Goal: Find specific page/section: Find specific page/section

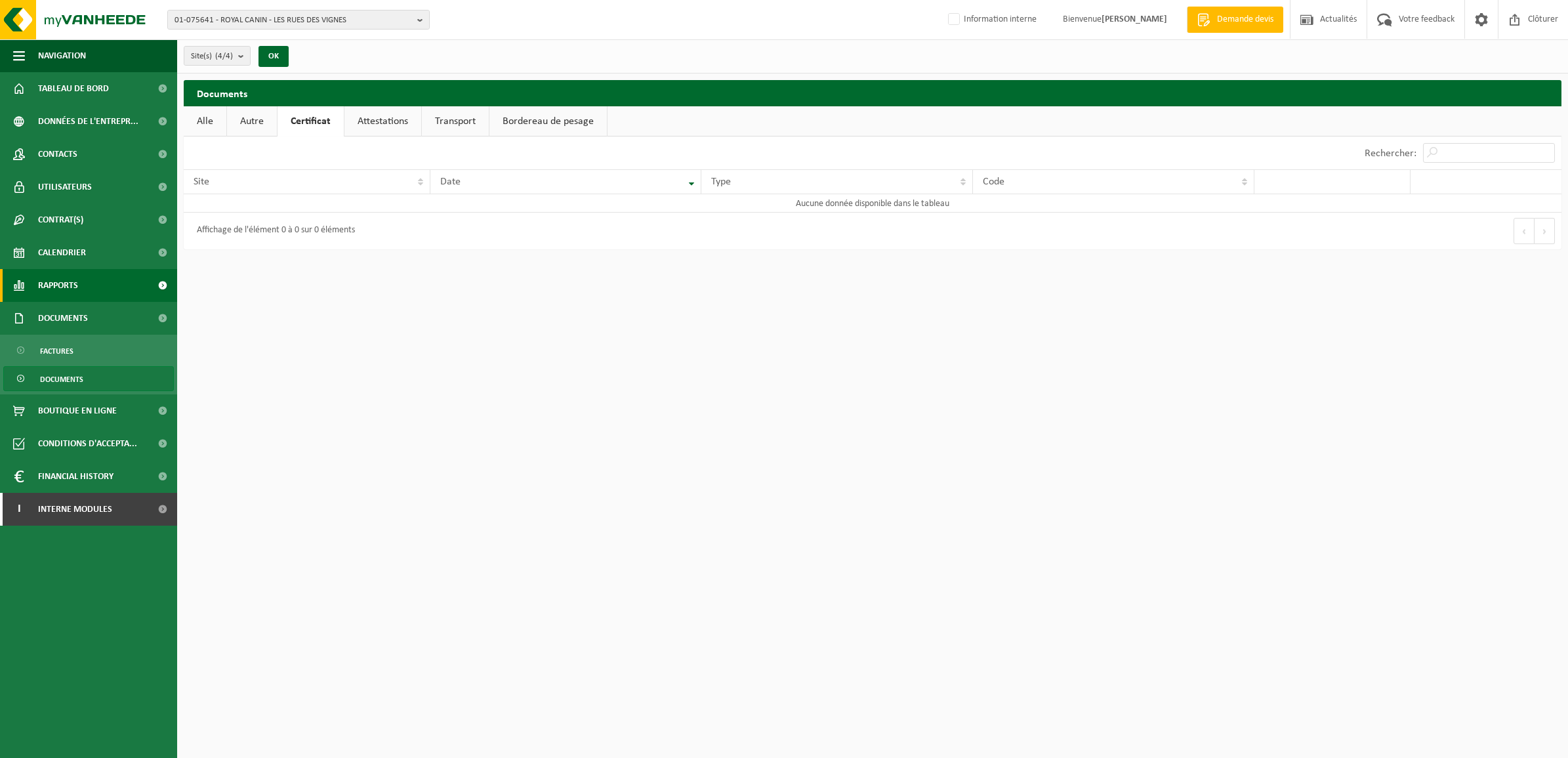
click at [57, 283] on span "Rapports" at bounding box center [58, 286] width 40 height 33
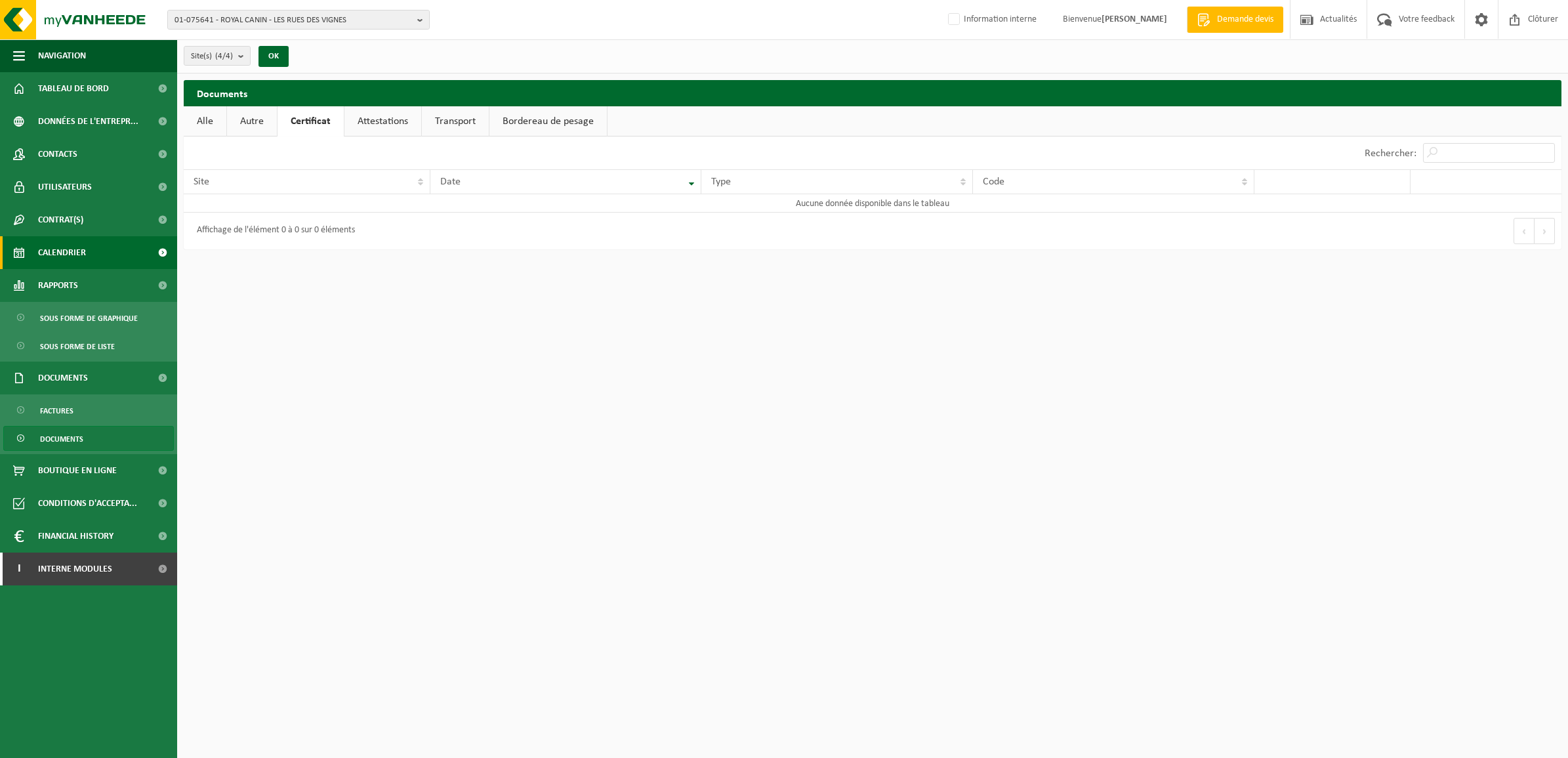
click at [60, 247] on span "Calendrier" at bounding box center [61, 253] width 48 height 33
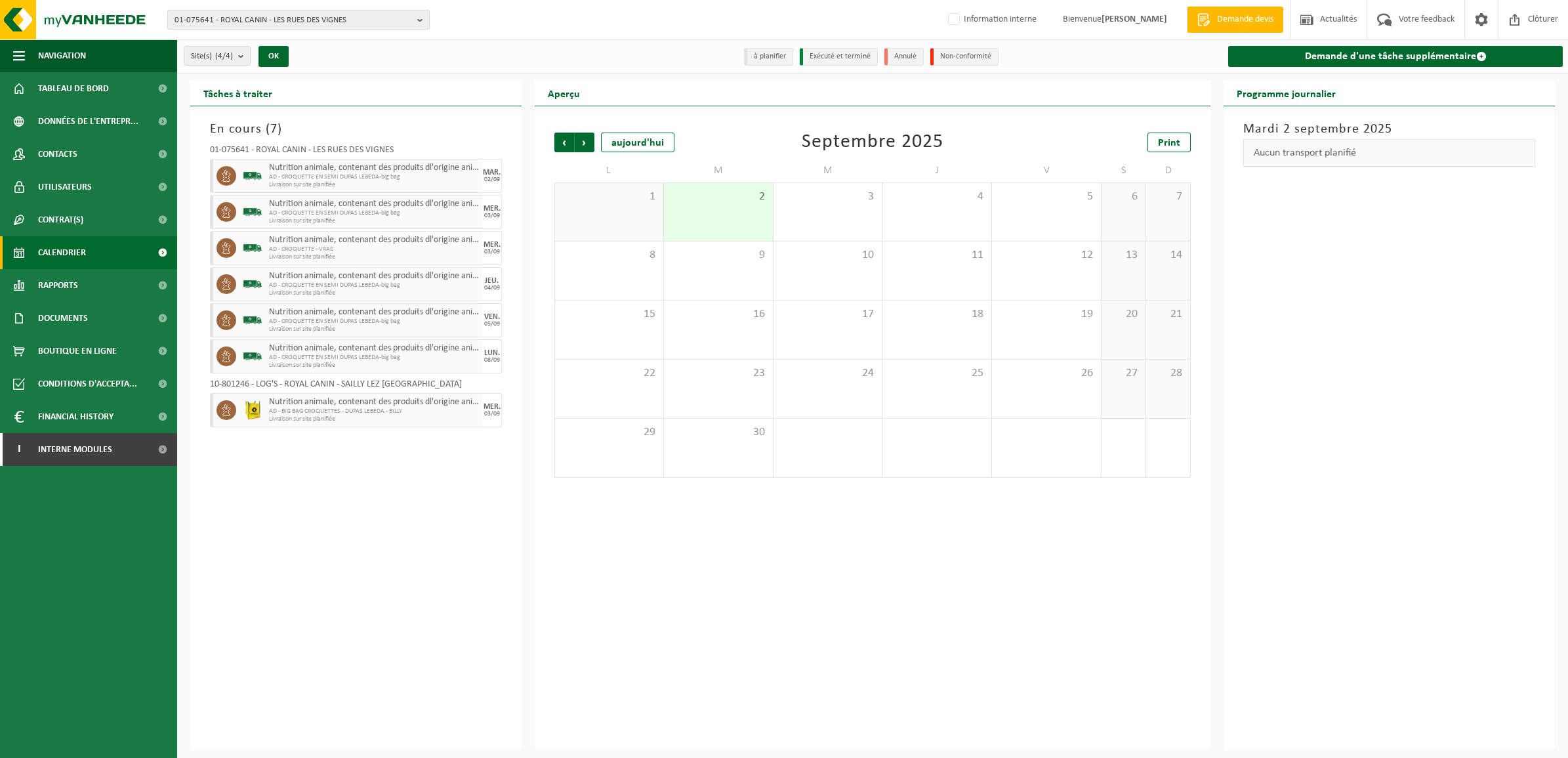
click at [362, 20] on span "01-075641 - ROYAL CANIN - LES RUES DES VIGNES" at bounding box center [293, 21] width 238 height 20
click at [289, 45] on input "text" at bounding box center [298, 41] width 256 height 16
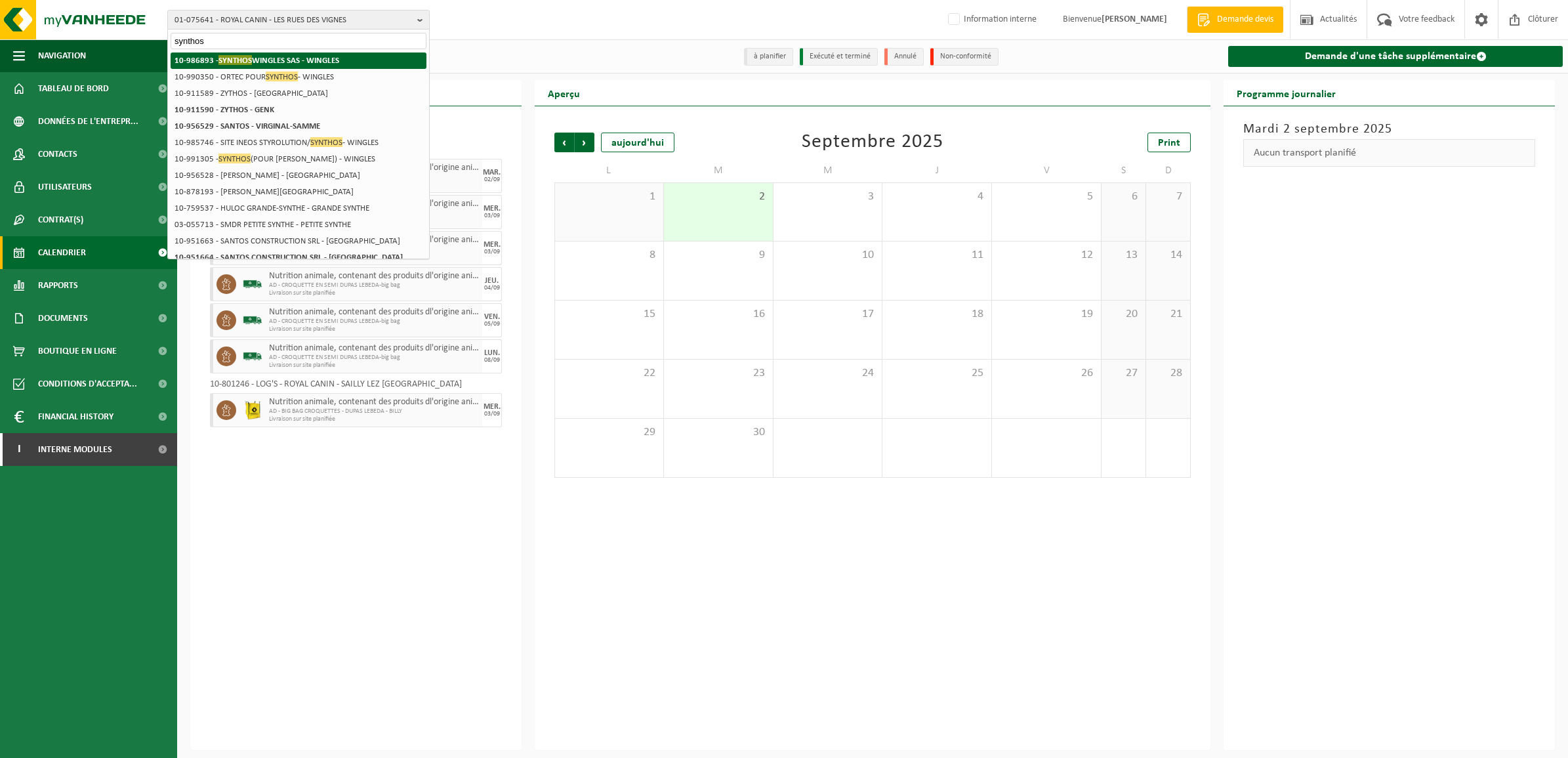
type input "synthos"
click at [280, 57] on strong "10-986893 - SYNTHOS WINGLES SAS - WINGLES" at bounding box center [256, 60] width 164 height 10
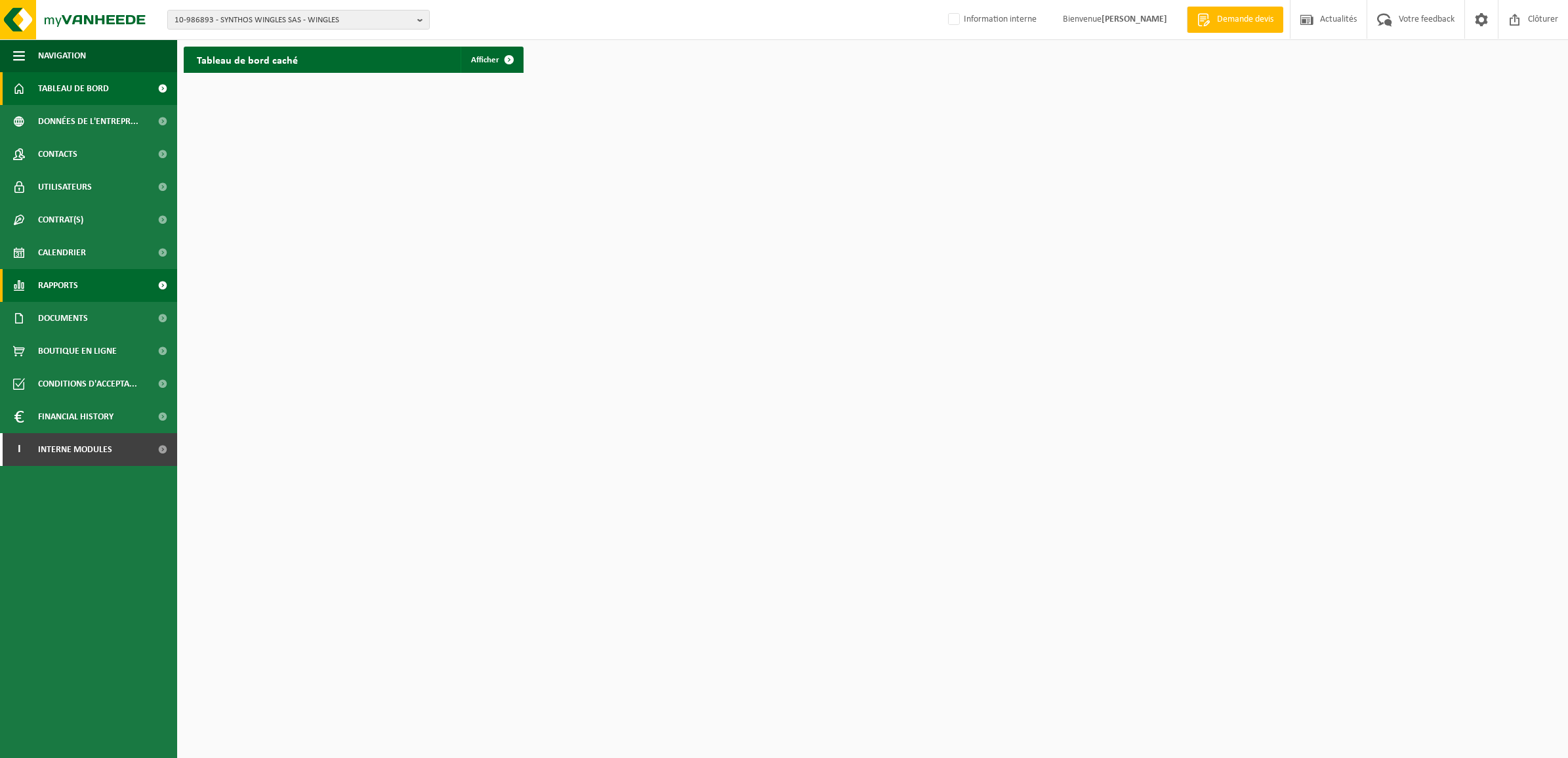
click at [66, 293] on span "Rapports" at bounding box center [58, 286] width 40 height 33
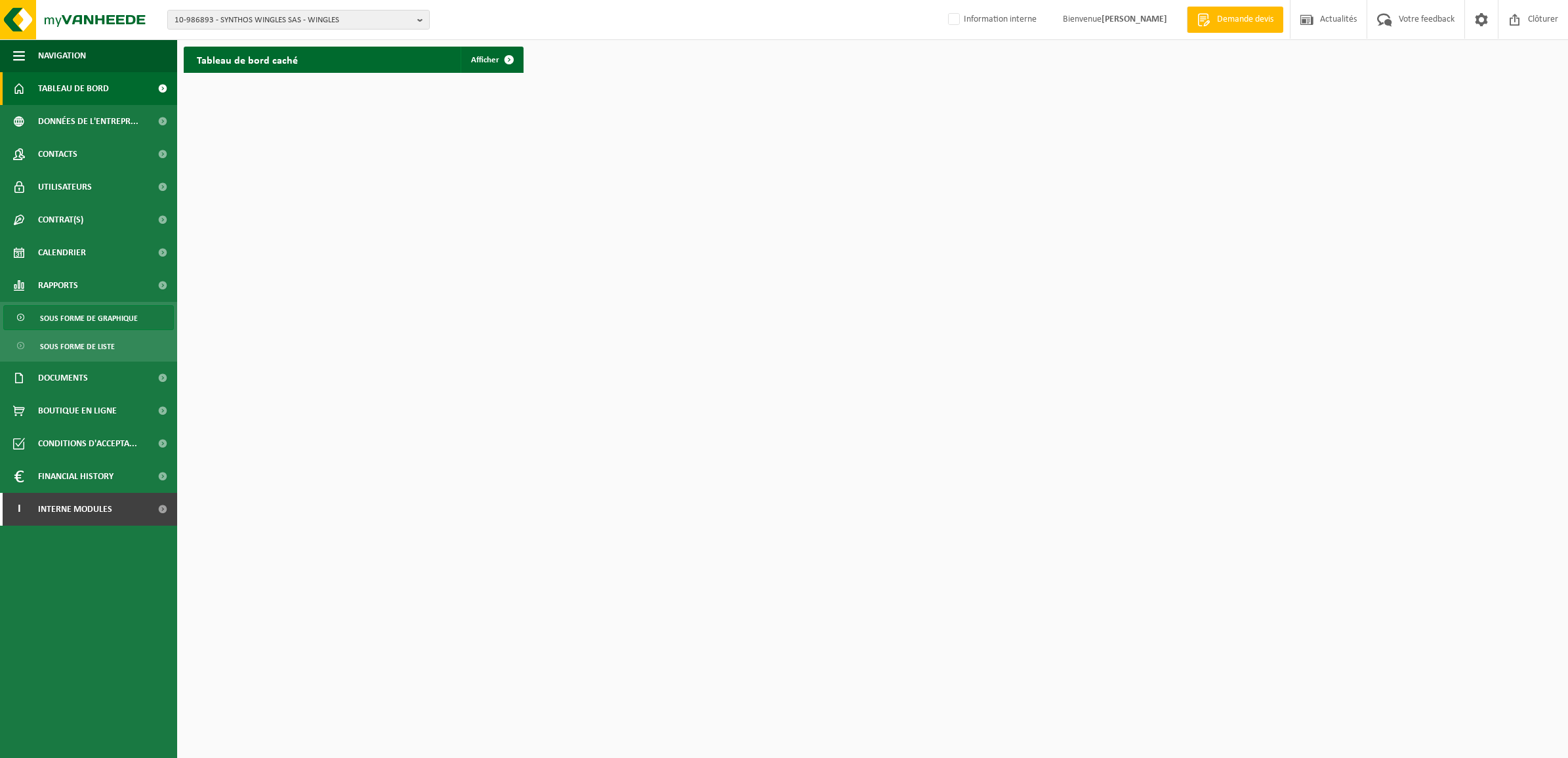
click at [60, 317] on span "Sous forme de graphique" at bounding box center [88, 318] width 98 height 25
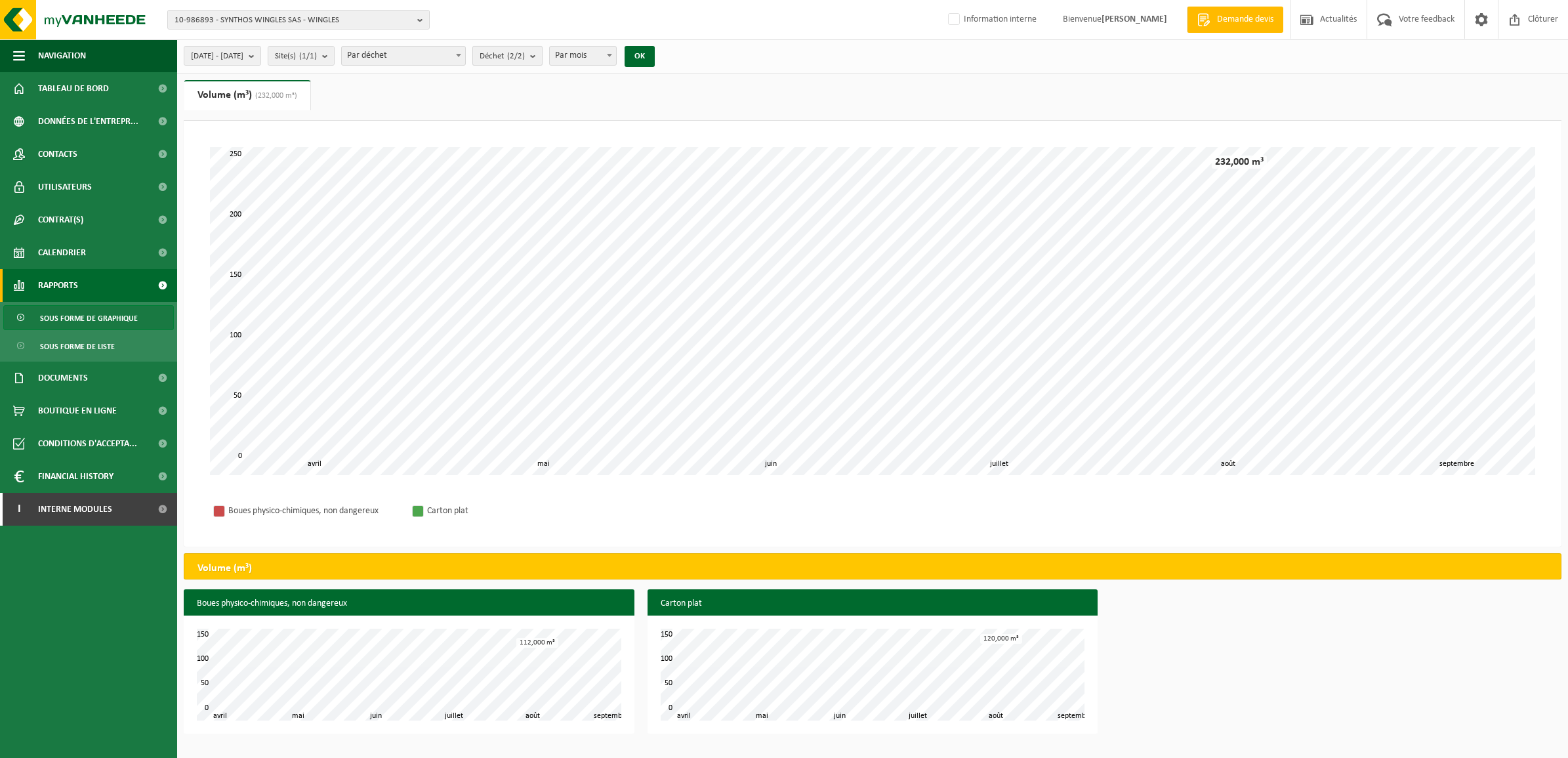
click at [542, 59] on b "submit" at bounding box center [536, 56] width 12 height 19
click at [77, 379] on span "Documents" at bounding box center [63, 378] width 50 height 33
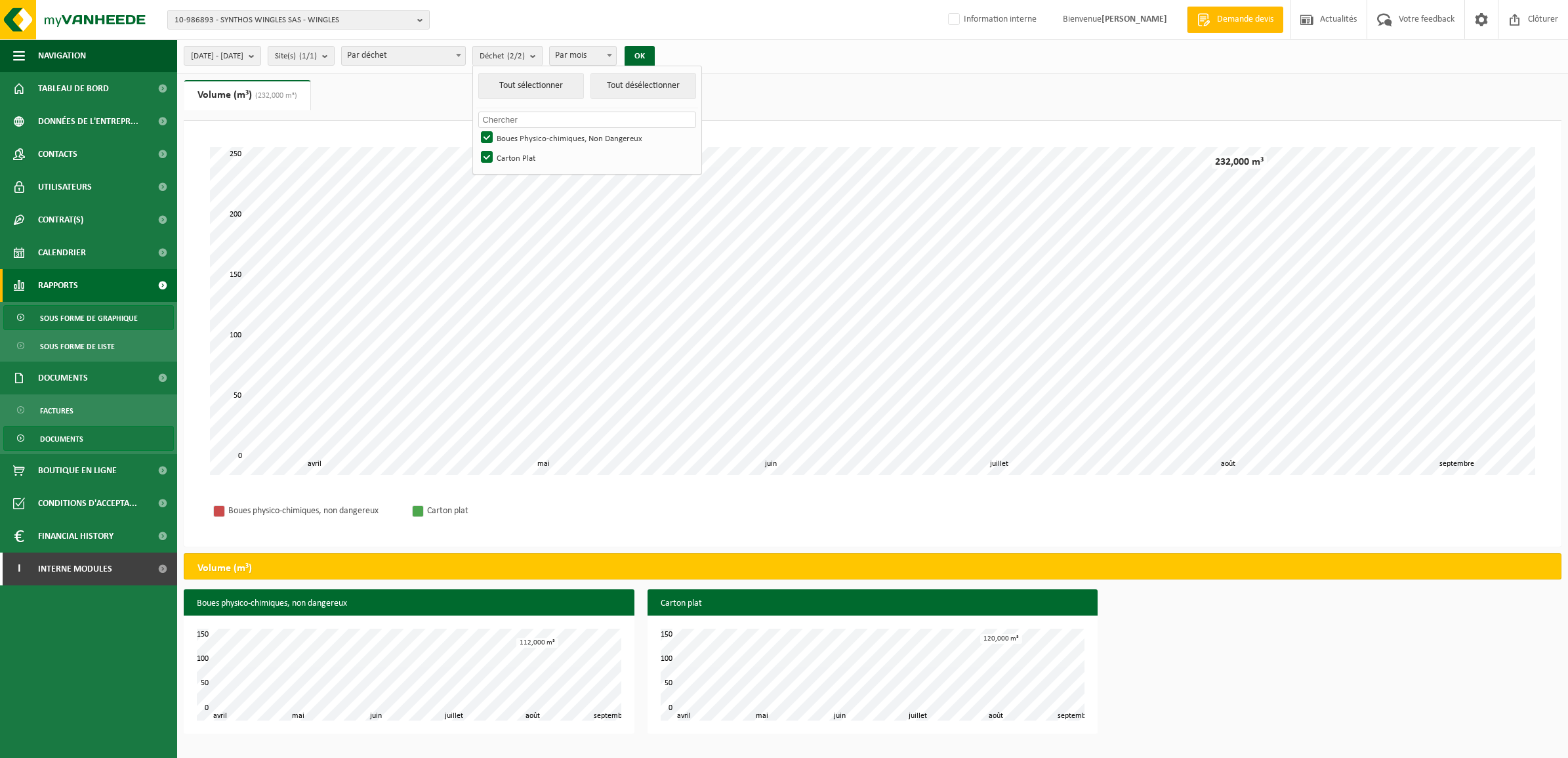
click at [76, 439] on span "Documents" at bounding box center [61, 439] width 43 height 25
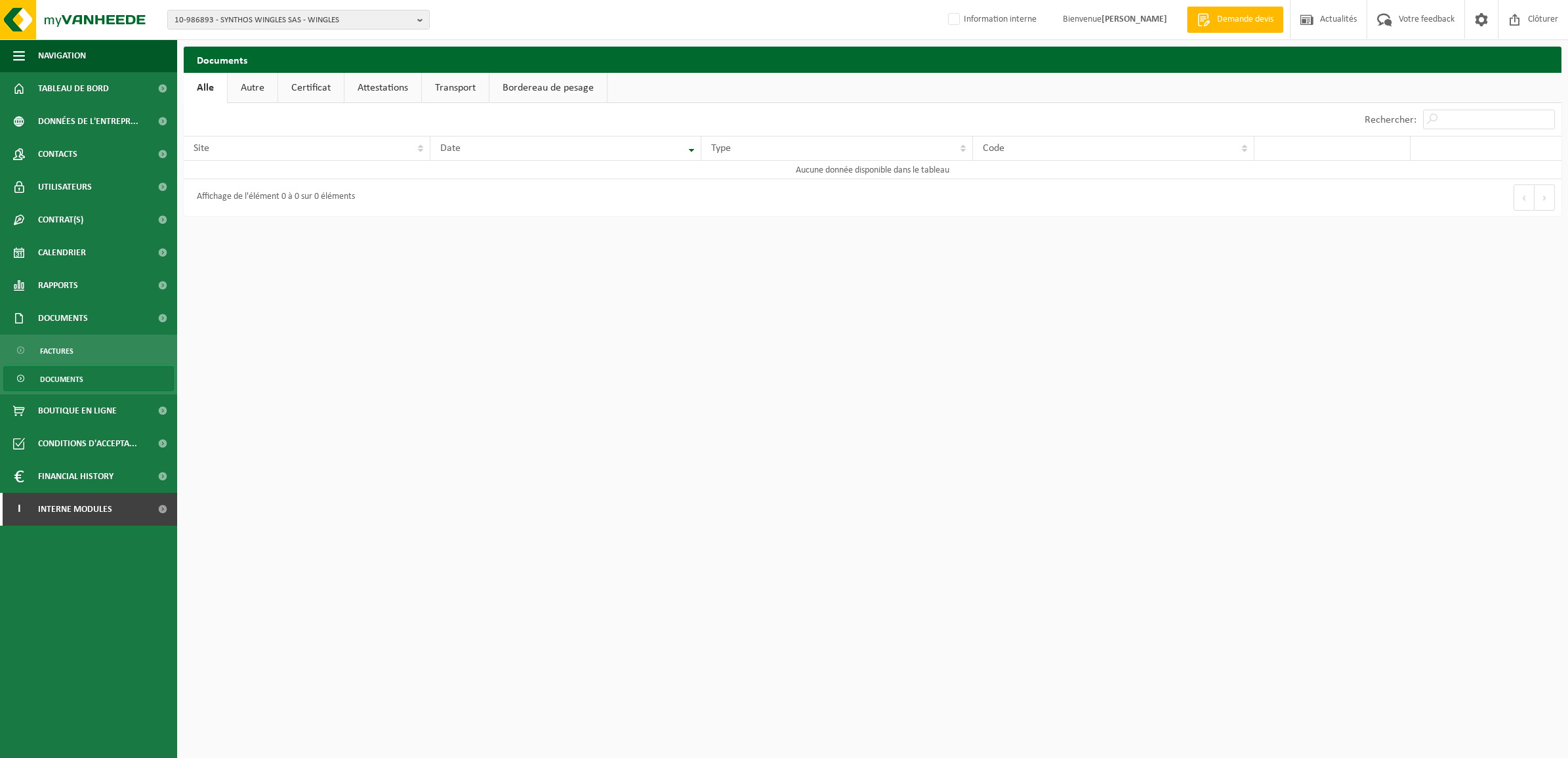
click at [256, 90] on link "Autre" at bounding box center [253, 88] width 50 height 30
click at [293, 90] on link "Certificat" at bounding box center [313, 88] width 66 height 30
click at [379, 86] on link "Attestations" at bounding box center [383, 88] width 77 height 30
click at [555, 94] on link "Bordereau de pesage" at bounding box center [550, 88] width 117 height 30
click at [459, 93] on link "Transport" at bounding box center [455, 88] width 67 height 30
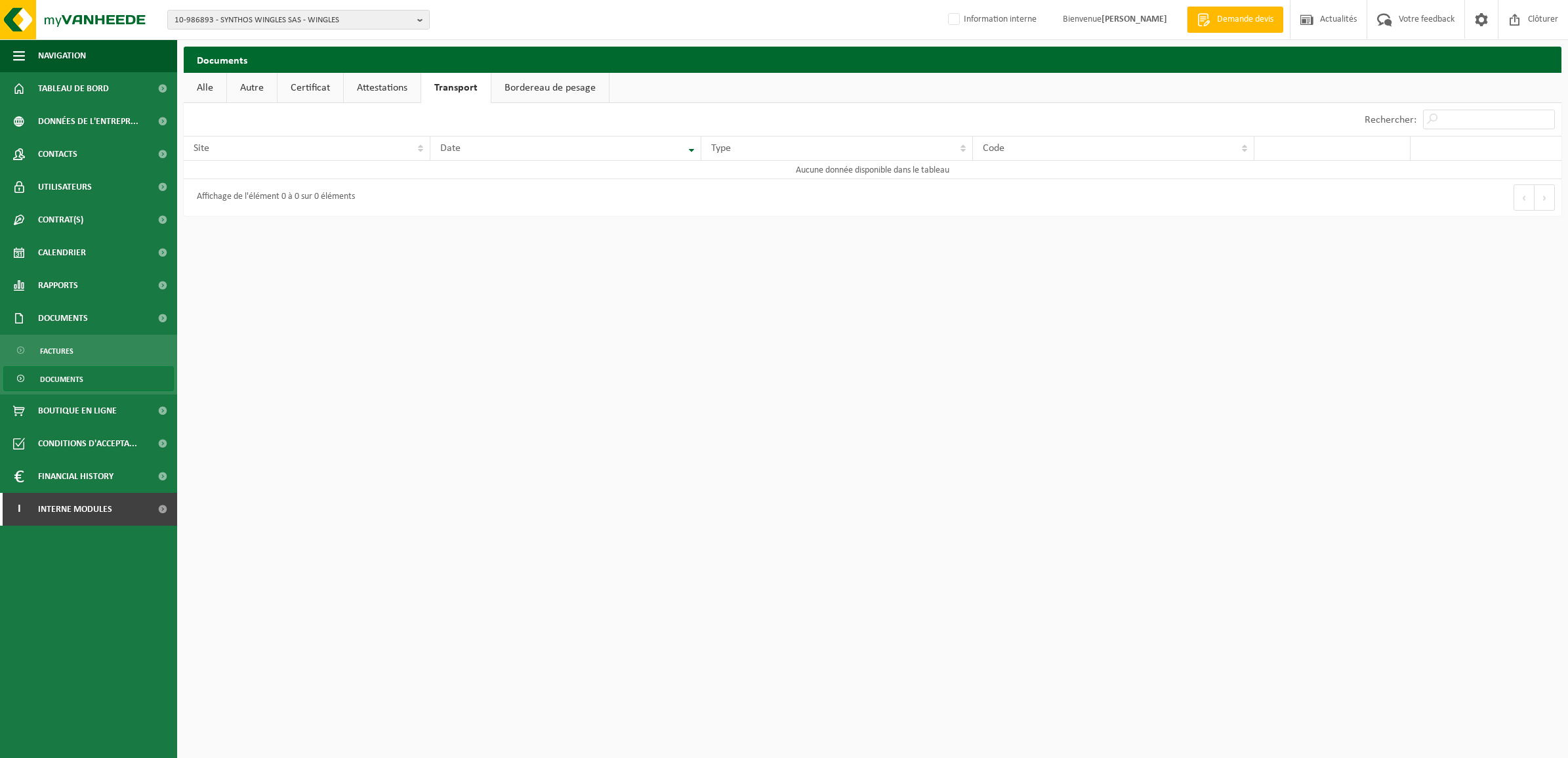
click at [541, 85] on link "Bordereau de pesage" at bounding box center [550, 88] width 117 height 30
click at [83, 316] on span "Documents" at bounding box center [63, 318] width 50 height 33
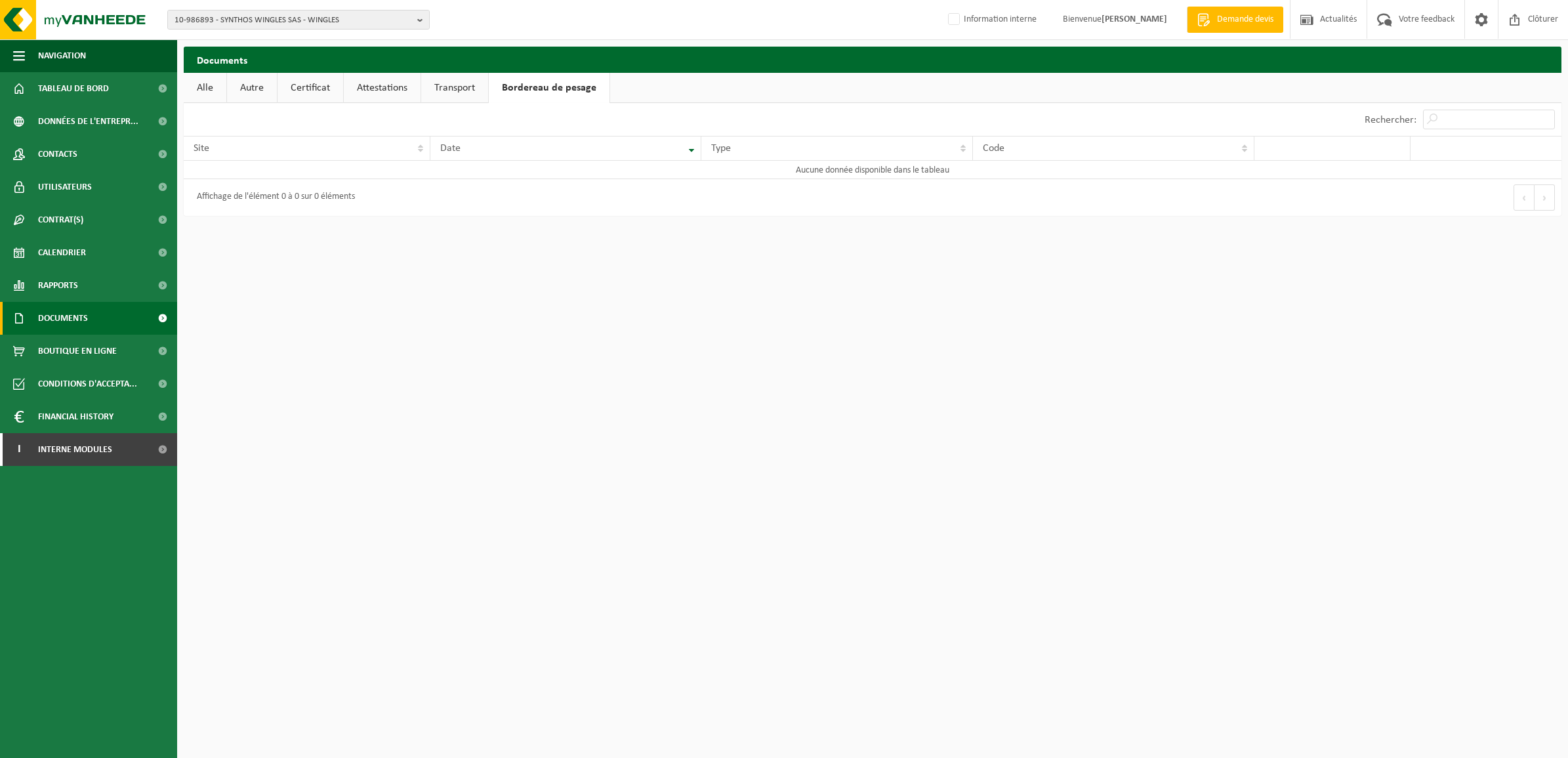
click at [83, 316] on span "Documents" at bounding box center [63, 318] width 50 height 33
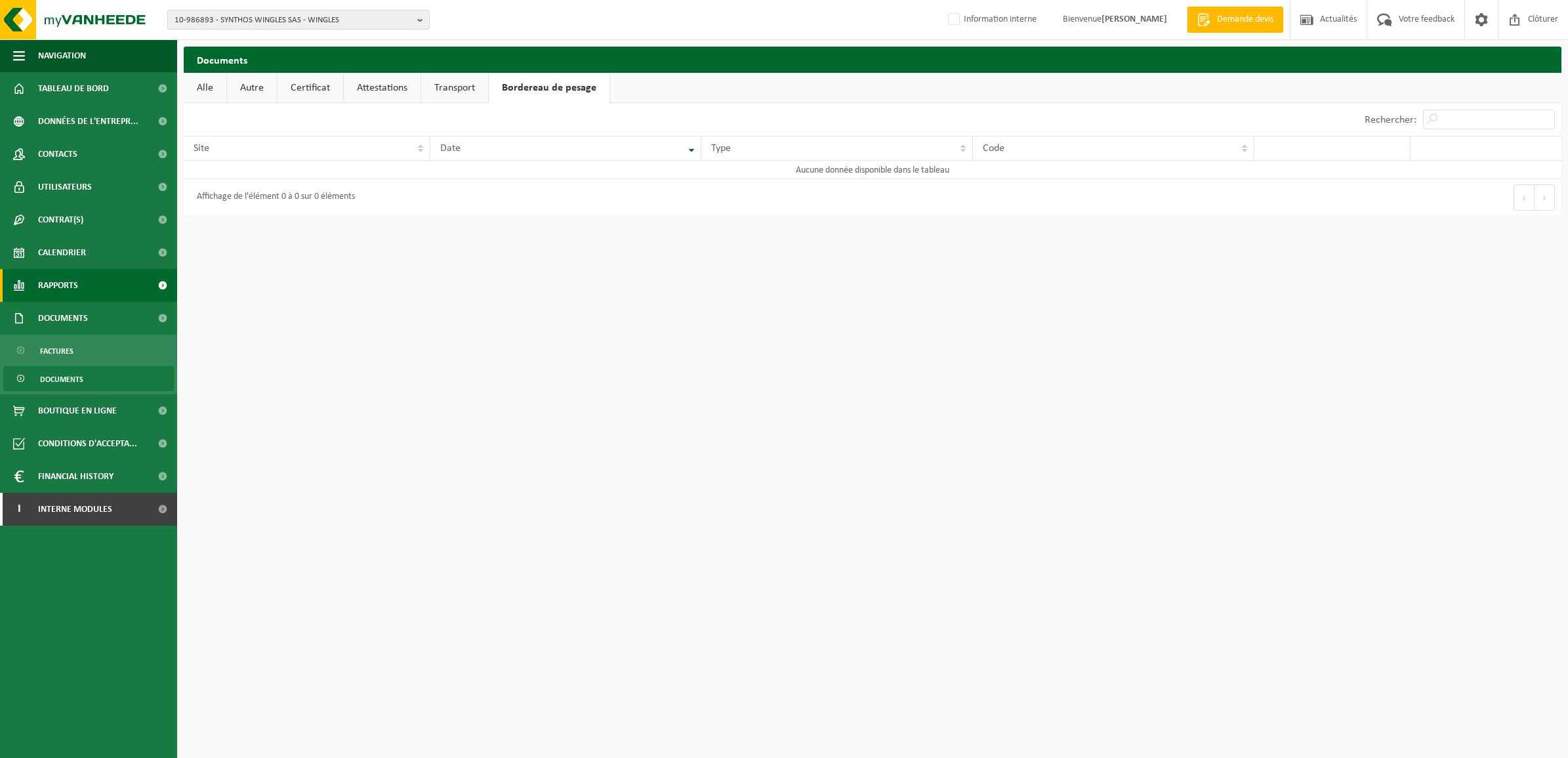
click at [51, 280] on span "Rapports" at bounding box center [58, 286] width 40 height 33
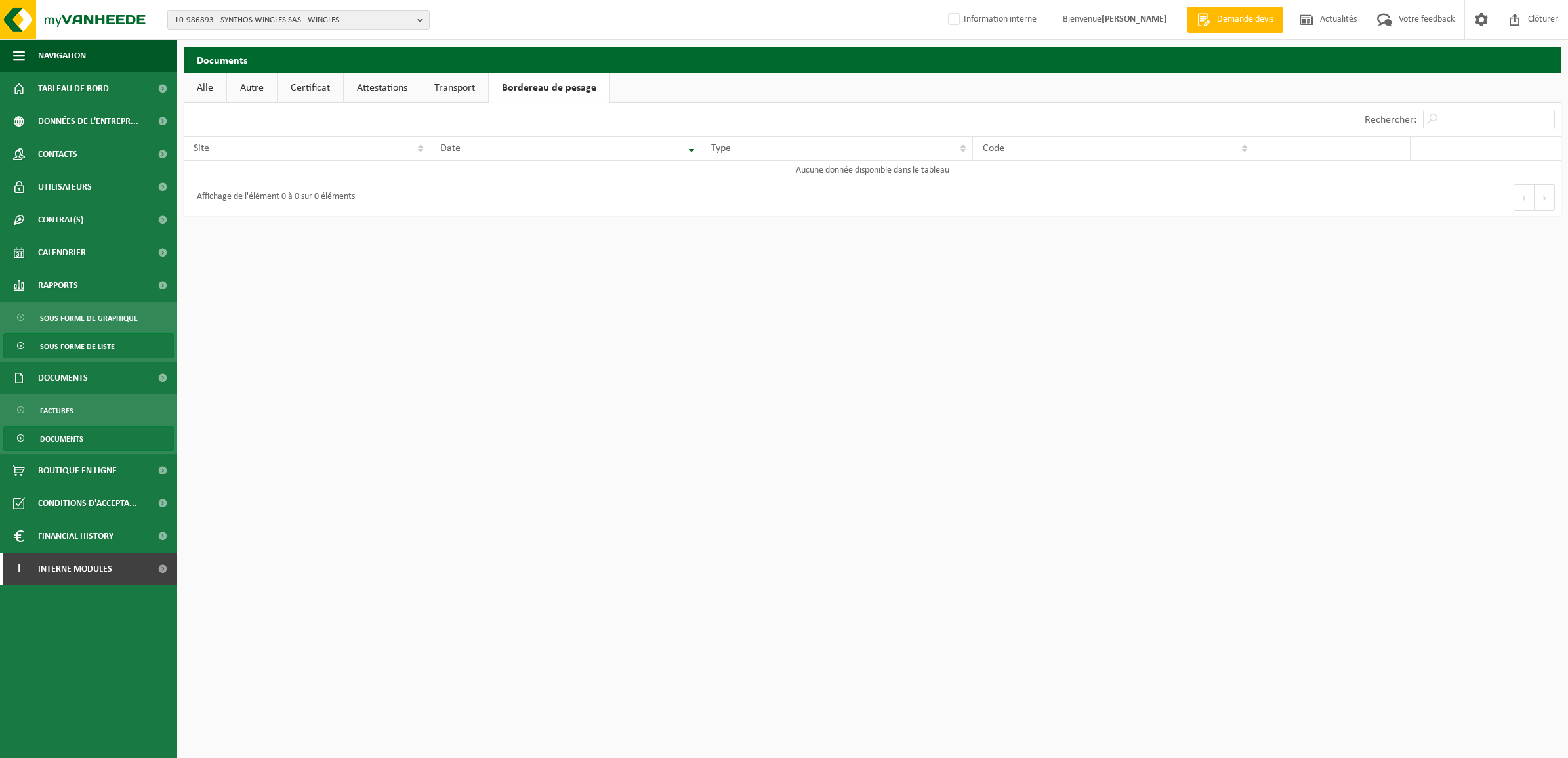
click at [61, 343] on span "Sous forme de liste" at bounding box center [77, 346] width 75 height 25
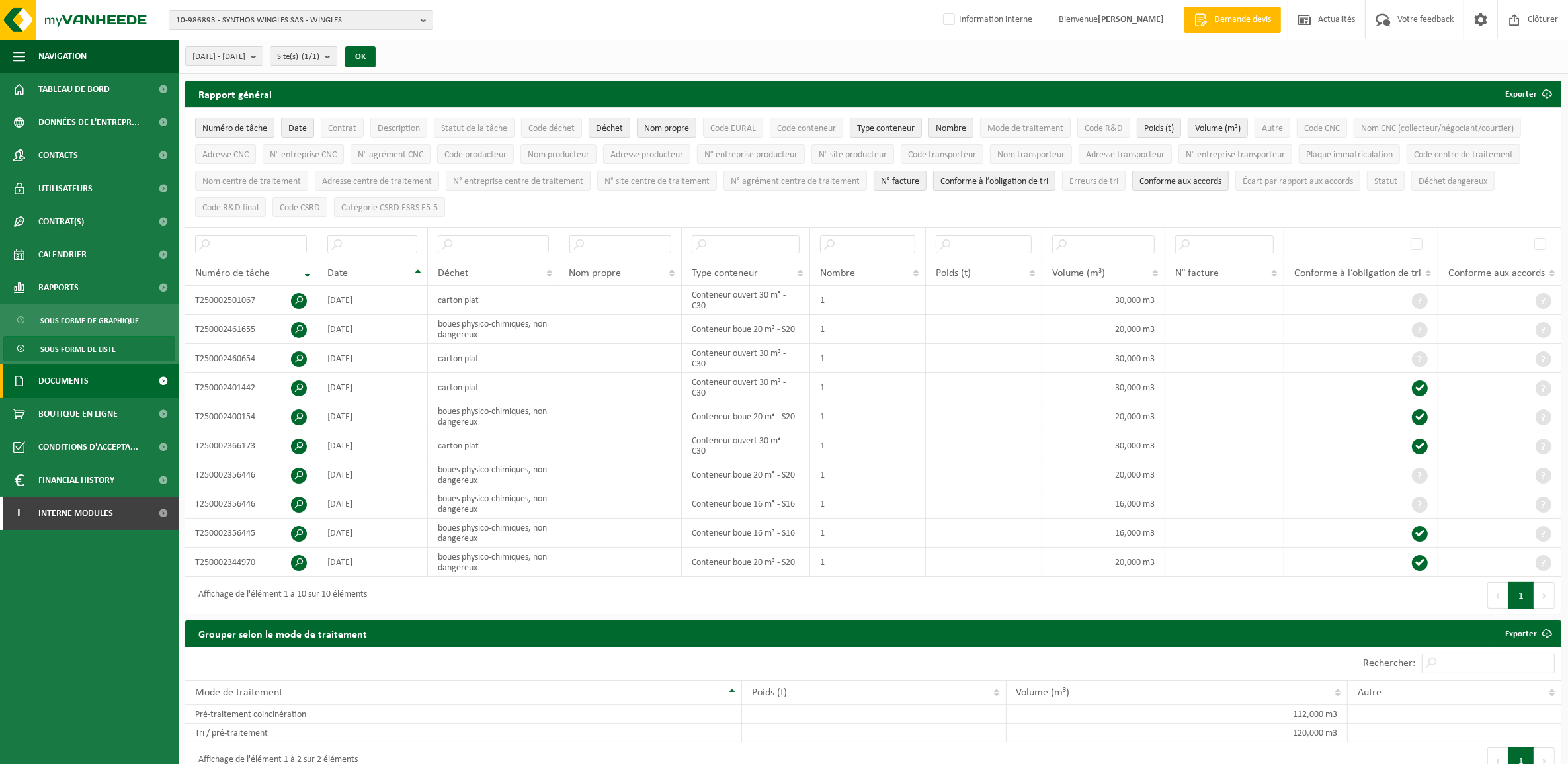
click at [57, 376] on span "Documents" at bounding box center [63, 381] width 50 height 33
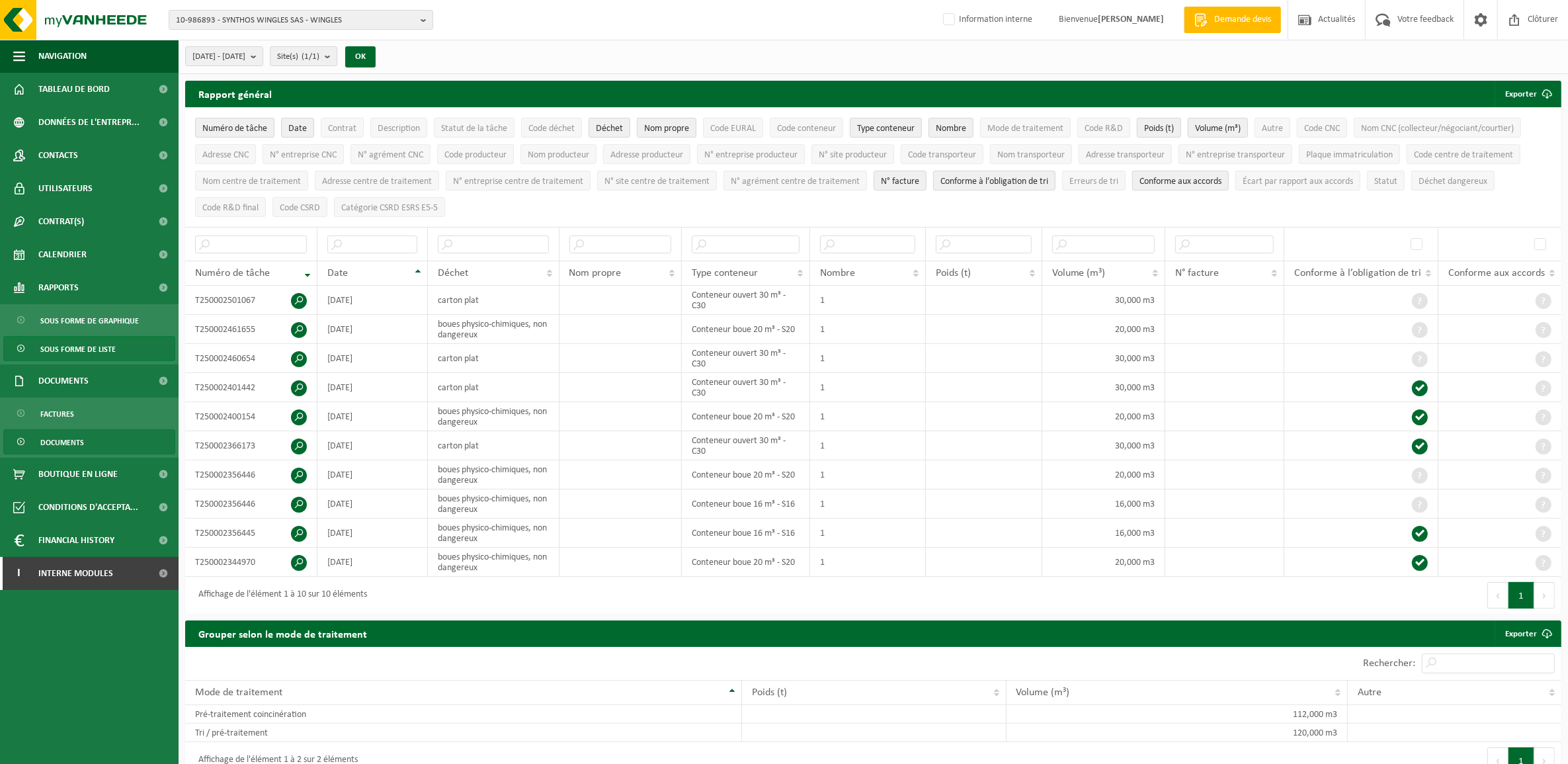
click at [57, 445] on span "Documents" at bounding box center [62, 442] width 44 height 25
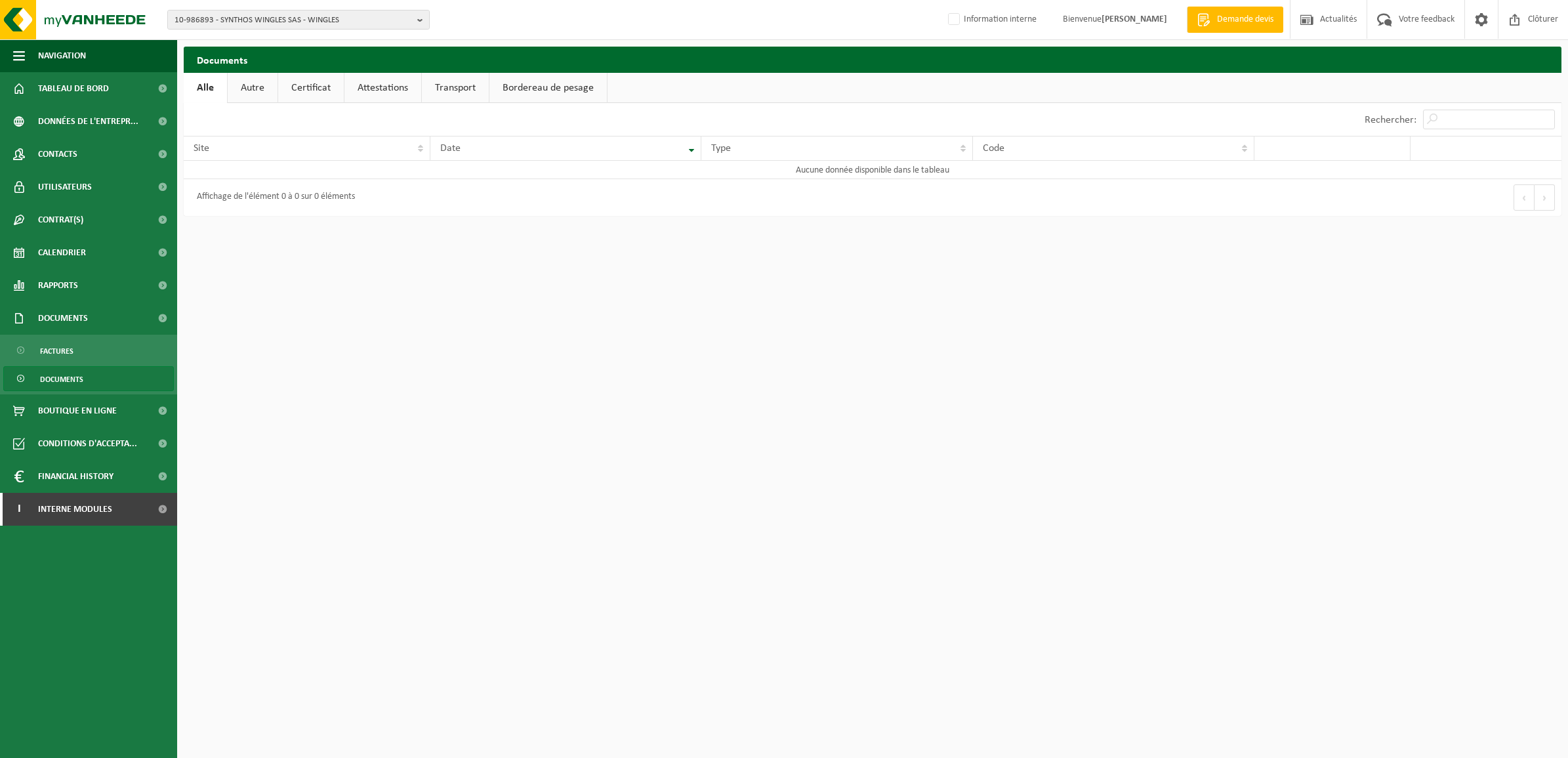
click at [530, 83] on link "Bordereau de pesage" at bounding box center [548, 88] width 117 height 30
click at [46, 320] on span "Documents" at bounding box center [63, 318] width 50 height 33
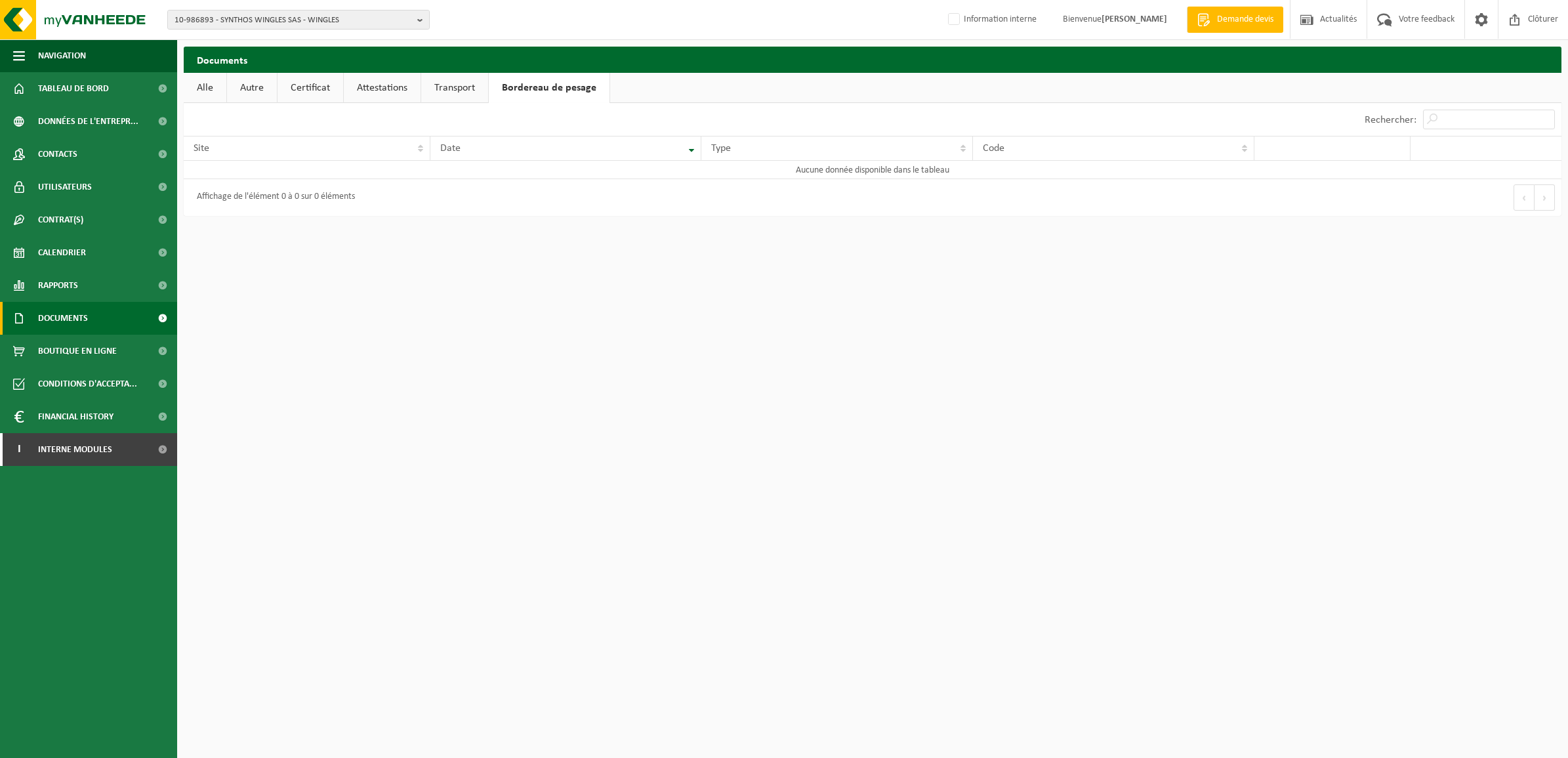
click at [47, 310] on span "Documents" at bounding box center [63, 318] width 50 height 33
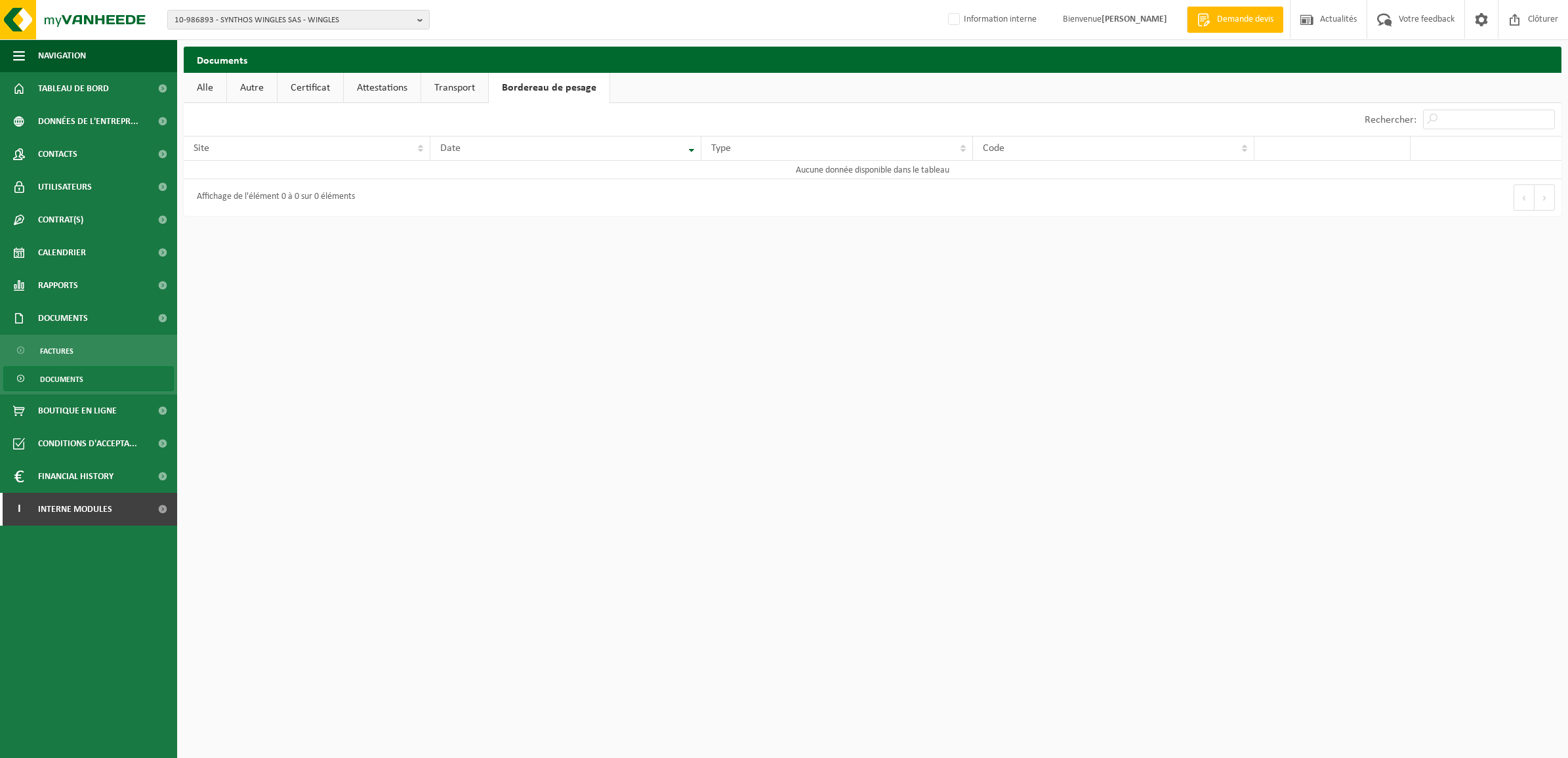
click at [53, 372] on span "Documents" at bounding box center [61, 379] width 43 height 25
click at [51, 280] on span "Rapports" at bounding box center [58, 286] width 40 height 33
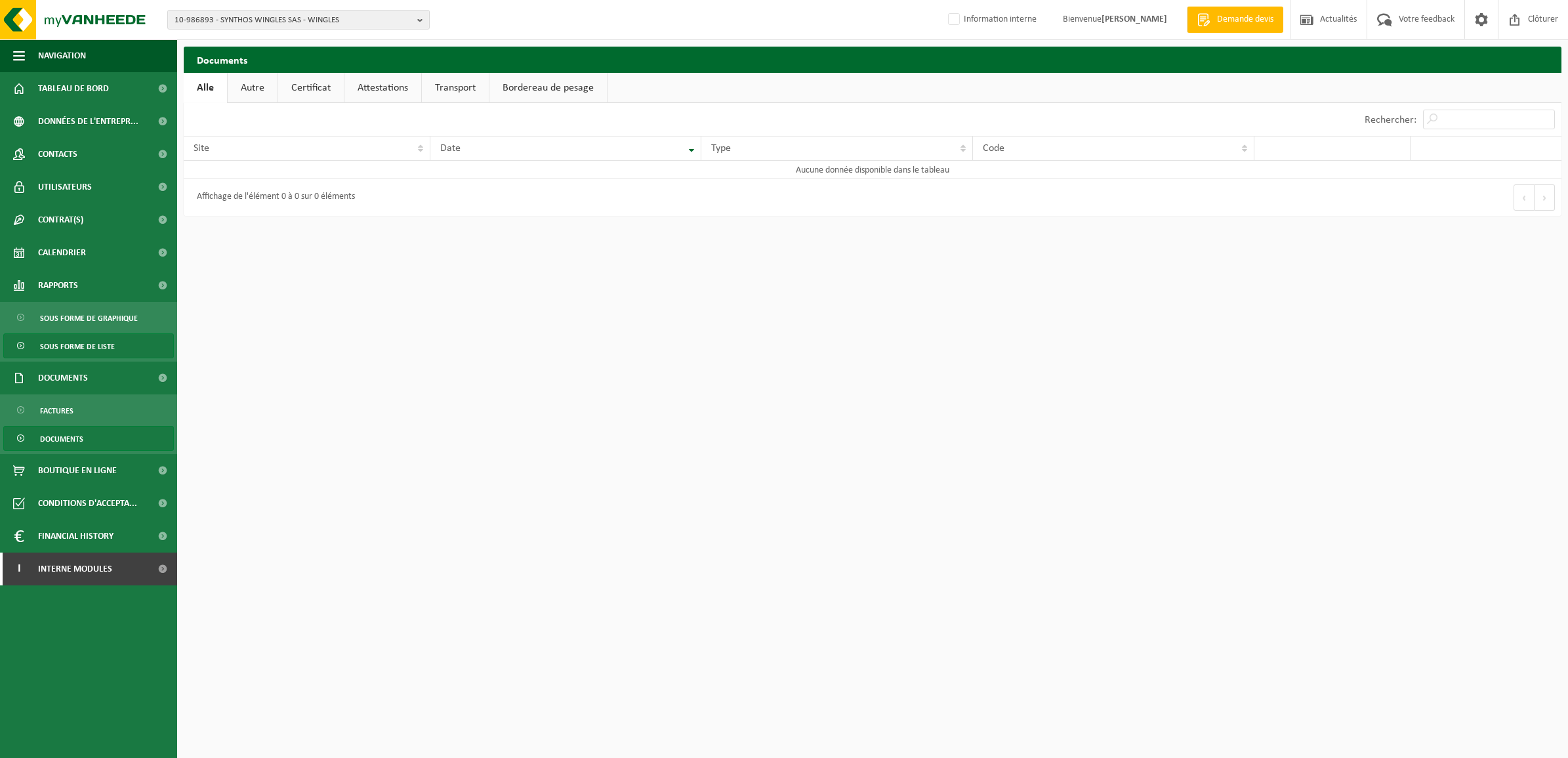
click at [56, 343] on span "Sous forme de liste" at bounding box center [77, 346] width 75 height 25
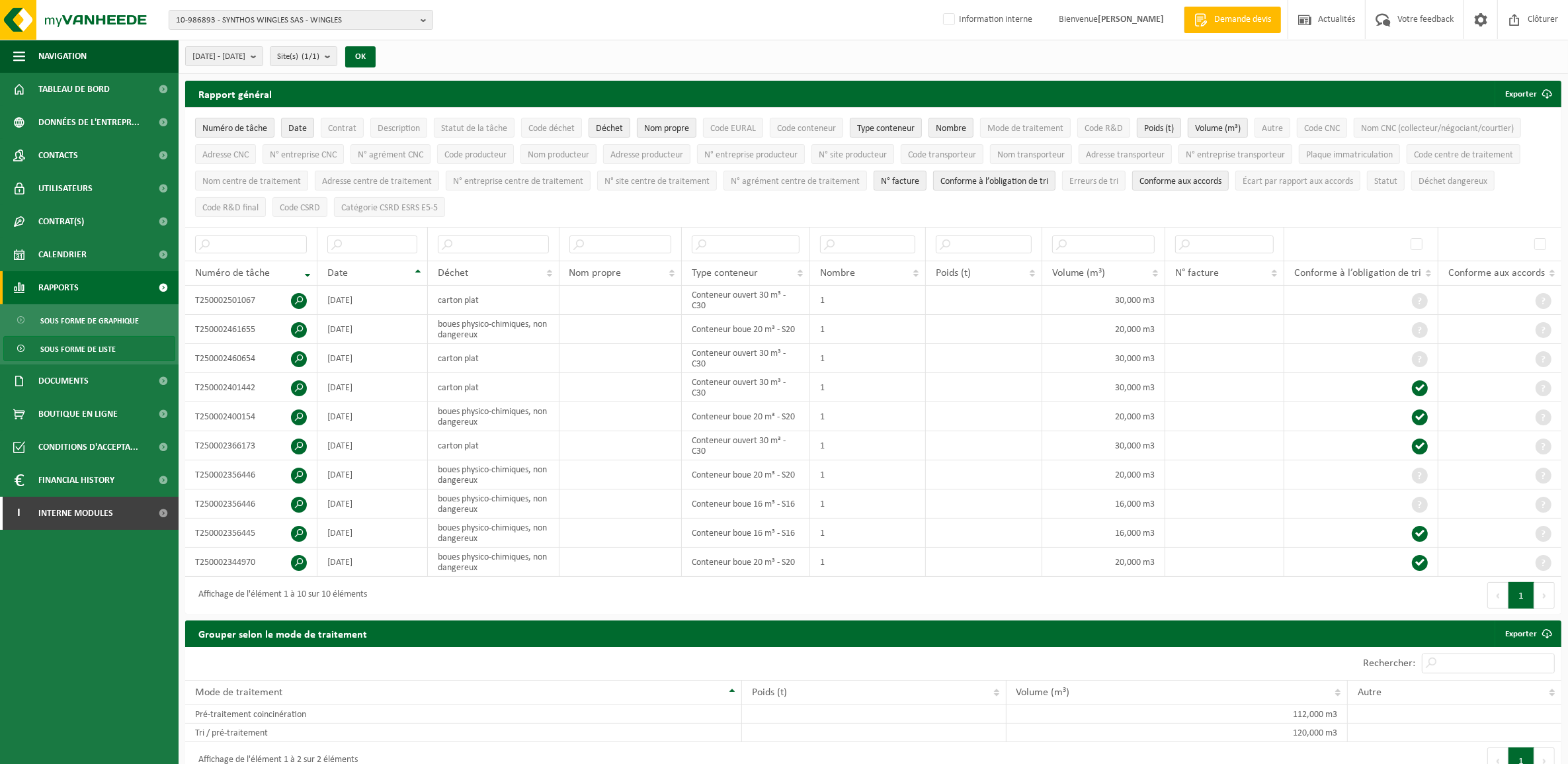
click at [60, 289] on span "Rapports" at bounding box center [58, 288] width 40 height 33
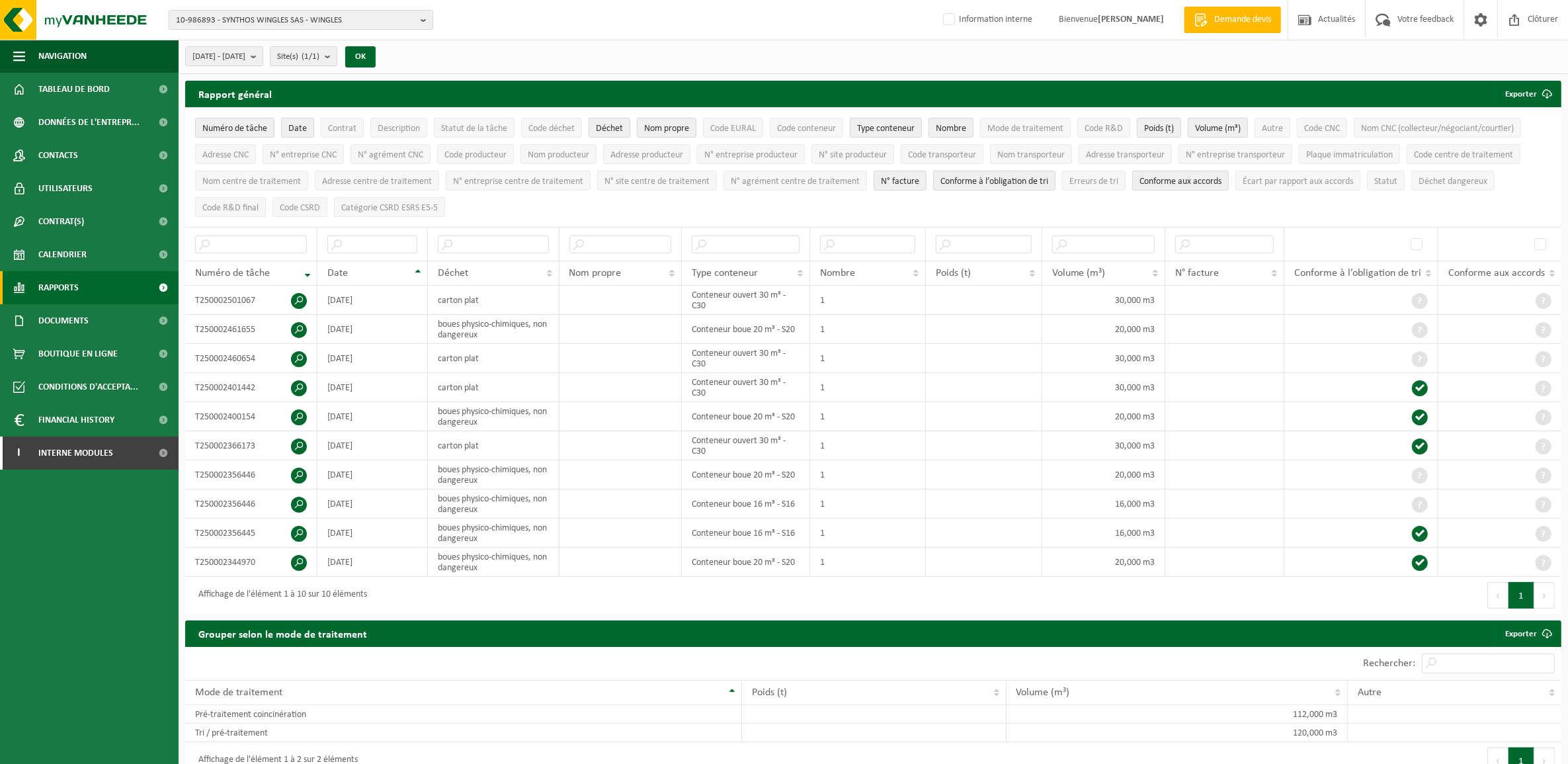
click at [60, 289] on span "Rapports" at bounding box center [58, 288] width 40 height 33
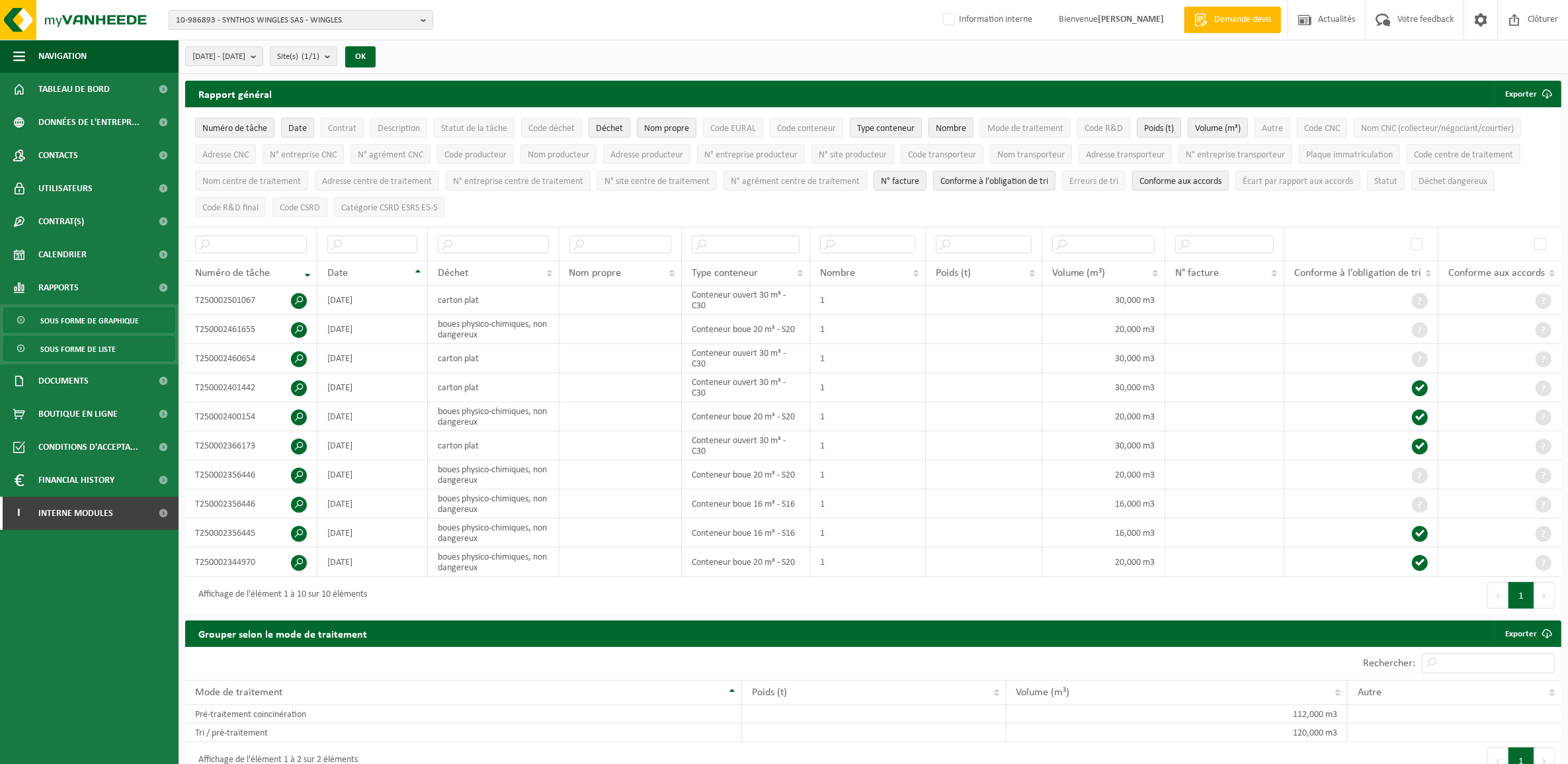
click at [44, 316] on span "Sous forme de graphique" at bounding box center [89, 320] width 98 height 25
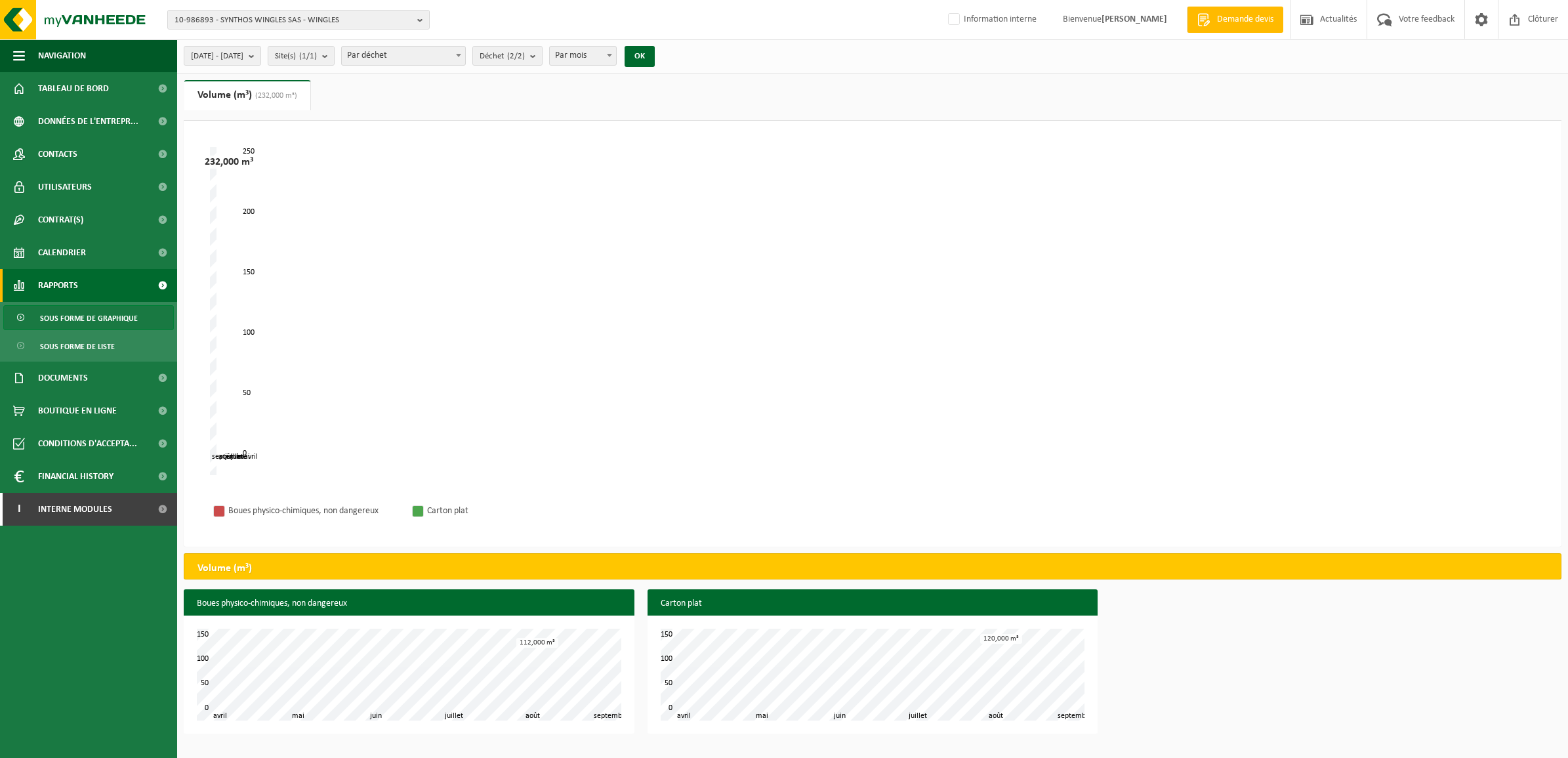
click at [565, 355] on div "mai juin juillet août avril septembre 0 50 250 100 150 200 232,000 m³" at bounding box center [872, 311] width 1325 height 328
click at [244, 56] on span "[DATE] - [DATE]" at bounding box center [217, 56] width 53 height 20
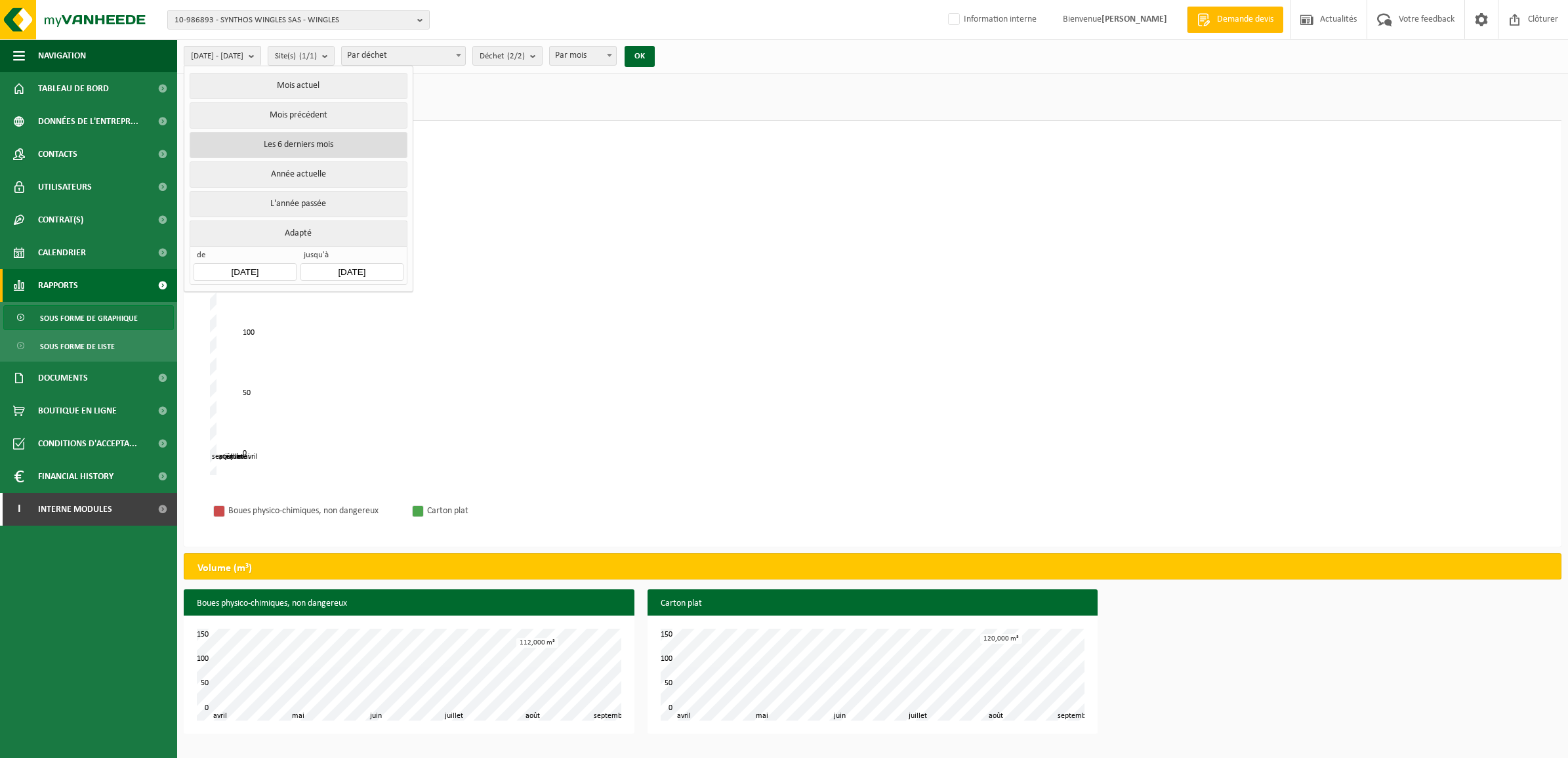
click at [273, 155] on button "Les 6 derniers mois" at bounding box center [298, 145] width 217 height 26
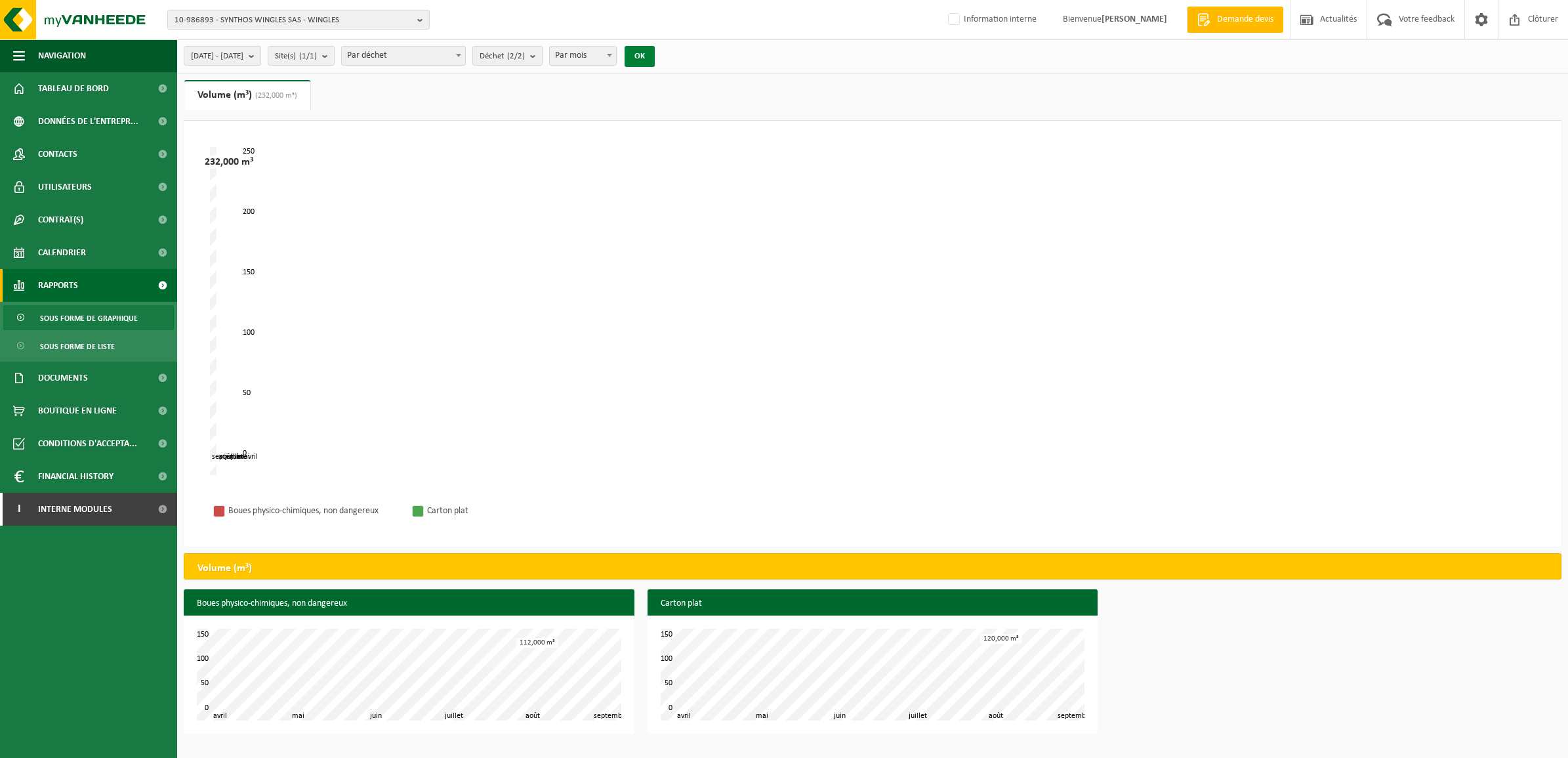
click at [655, 58] on button "OK" at bounding box center [639, 56] width 30 height 21
